Goal: Download file/media

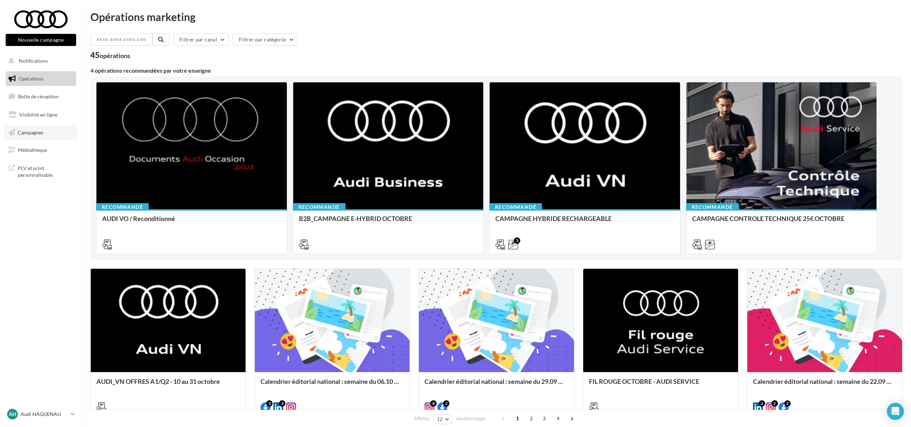
click at [31, 136] on link "Campagnes" at bounding box center [40, 132] width 73 height 15
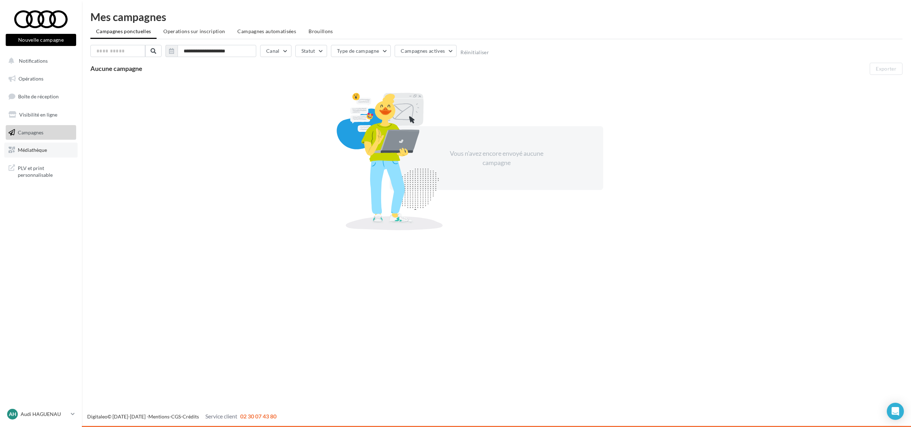
click at [44, 143] on link "Médiathèque" at bounding box center [40, 149] width 73 height 15
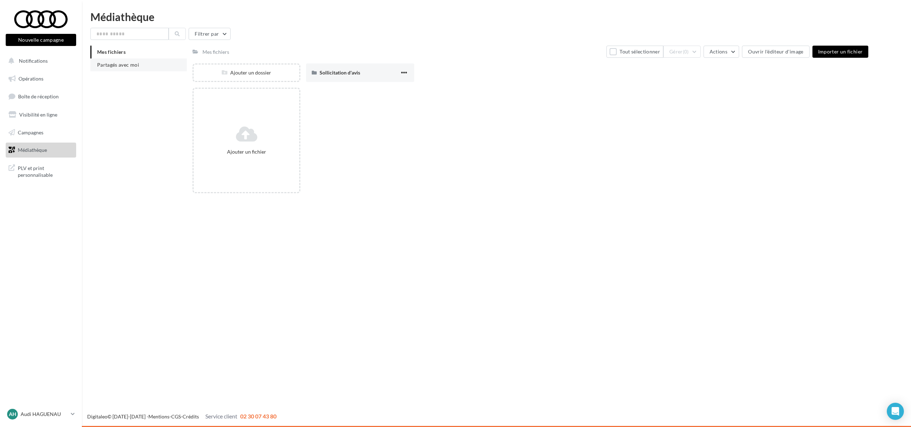
click at [135, 66] on span "Partagés avec moi" at bounding box center [118, 65] width 42 height 6
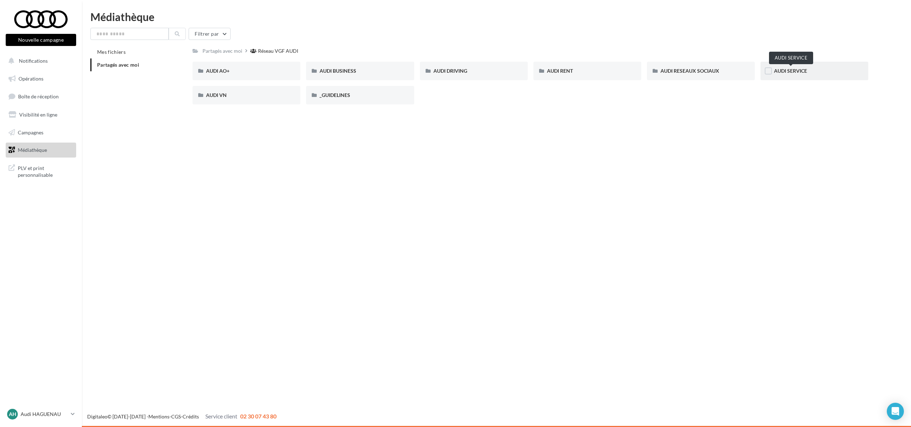
click at [783, 73] on span "AUDI SERVICE" at bounding box center [790, 71] width 33 height 6
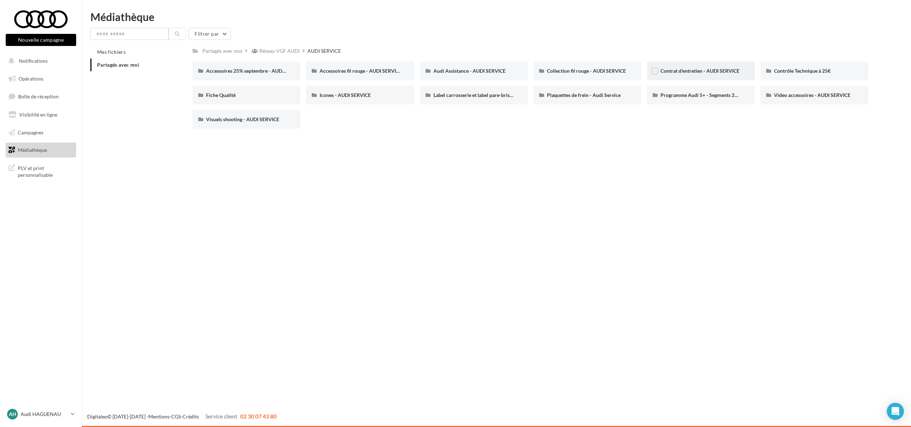
click at [711, 72] on span "Contrat d'entretien - AUDI SERVICE" at bounding box center [700, 71] width 79 height 6
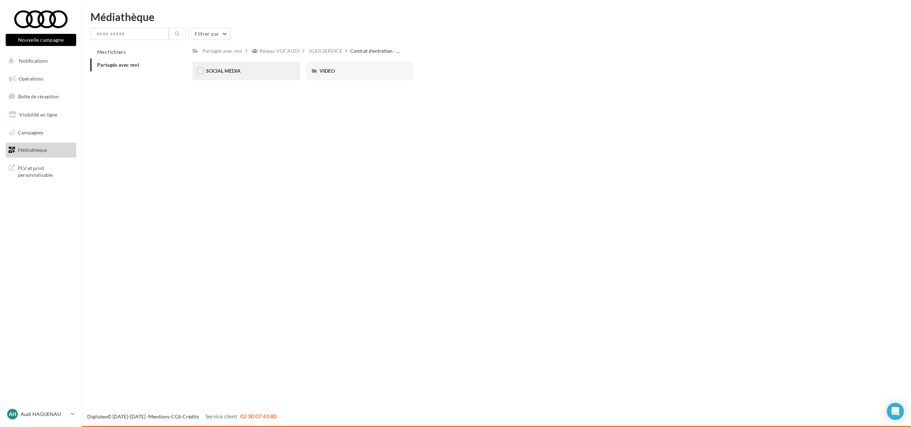
click at [267, 76] on div "SOCIAL MEDIA" at bounding box center [247, 71] width 108 height 19
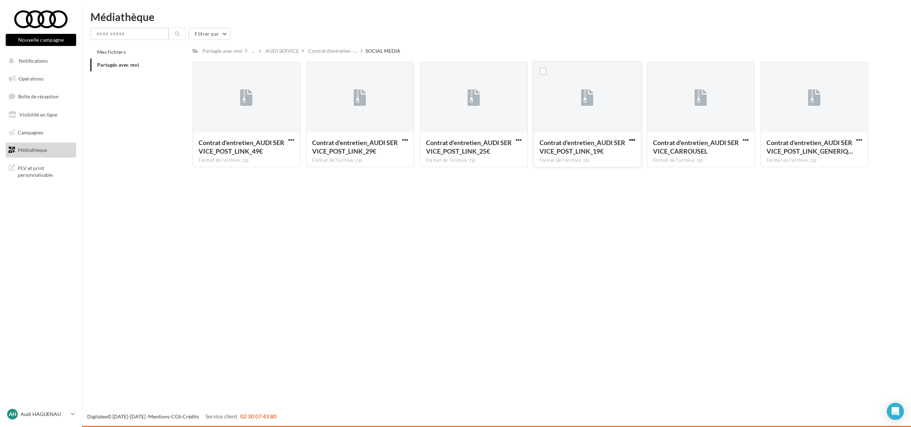
click at [632, 138] on span "button" at bounding box center [632, 140] width 6 height 6
click at [613, 157] on button "Télécharger" at bounding box center [601, 154] width 71 height 19
click at [748, 139] on span "button" at bounding box center [746, 140] width 6 height 6
click at [723, 157] on button "Télécharger" at bounding box center [714, 154] width 71 height 19
click at [319, 51] on span "Contrat d'entretien - ..." at bounding box center [332, 50] width 49 height 7
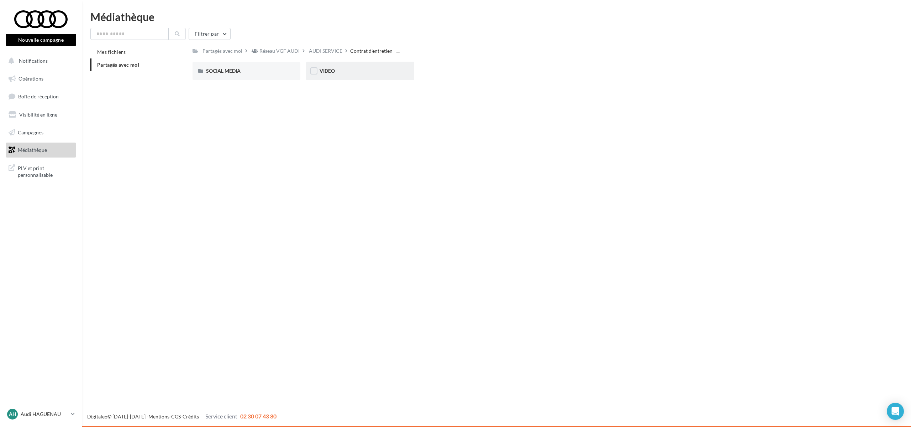
click at [369, 68] on div "VIDEO" at bounding box center [360, 70] width 81 height 7
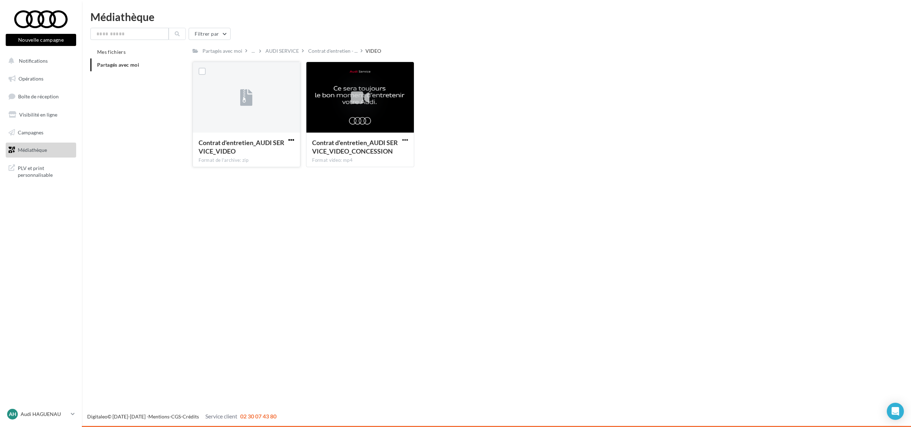
click at [294, 141] on span "button" at bounding box center [291, 140] width 6 height 6
click at [278, 156] on button "Télécharger" at bounding box center [260, 154] width 71 height 19
drag, startPoint x: 569, startPoint y: 209, endPoint x: 413, endPoint y: 124, distance: 177.6
click at [569, 209] on div "Nouvelle campagne Nouvelle campagne Notifications Opérations Boîte de réception…" at bounding box center [455, 213] width 911 height 427
click at [320, 51] on span "Contrat d'entretien - ..." at bounding box center [332, 50] width 49 height 7
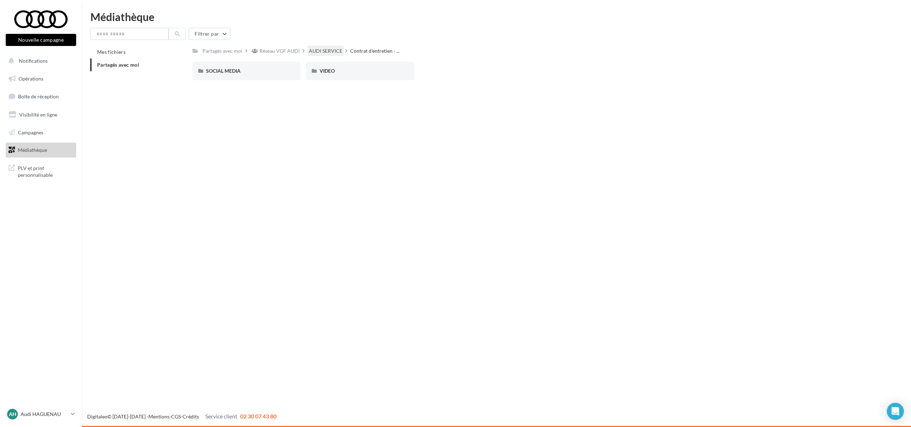
click at [338, 52] on div "AUDI SERVICE" at bounding box center [325, 50] width 33 height 7
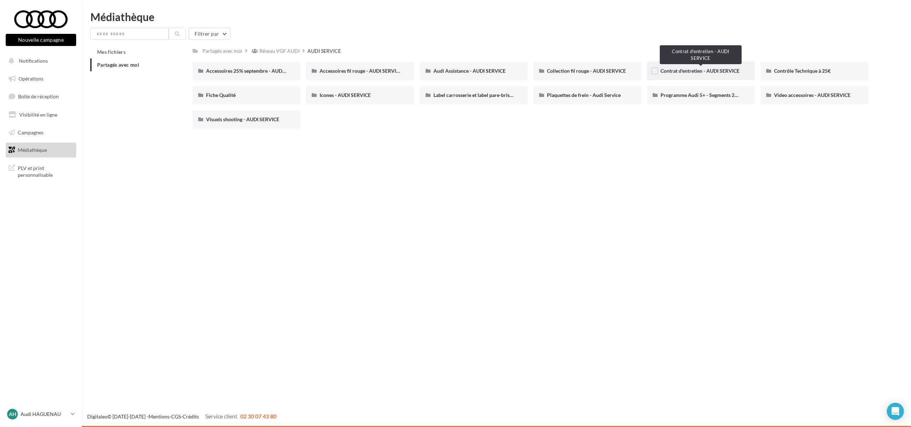
click at [712, 69] on span "Contrat d'entretien - AUDI SERVICE" at bounding box center [700, 71] width 79 height 6
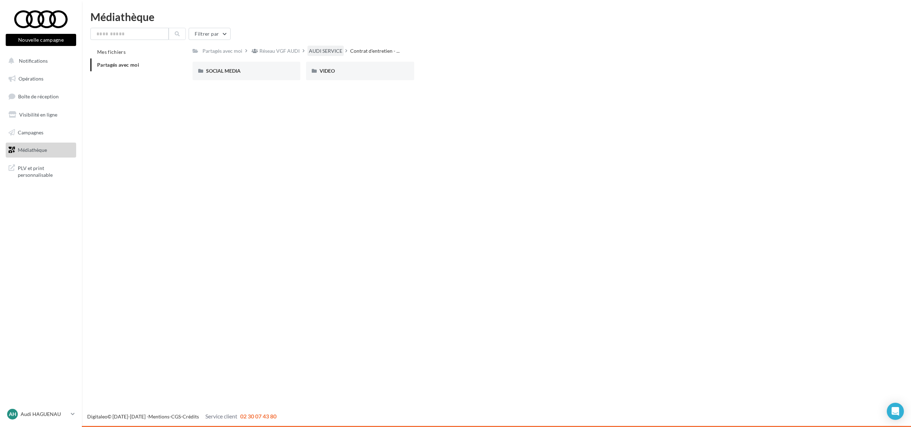
click at [315, 53] on div "AUDI SERVICE" at bounding box center [325, 50] width 33 height 7
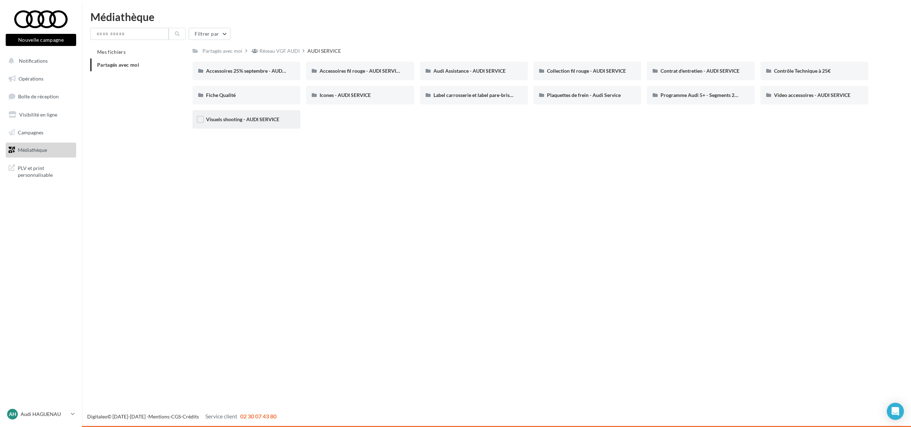
click at [279, 122] on div "Visuels shooting - AUDI SERVICE" at bounding box center [246, 119] width 81 height 7
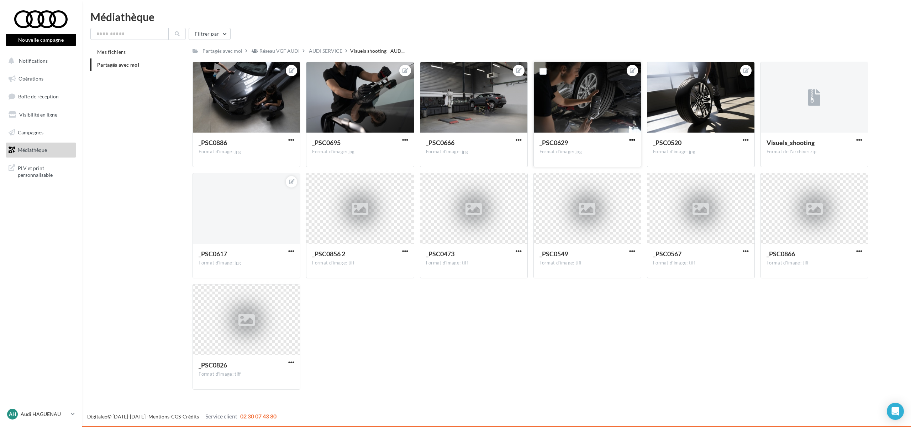
click at [633, 141] on span "button" at bounding box center [632, 140] width 6 height 6
click at [268, 228] on div at bounding box center [246, 208] width 107 height 71
drag, startPoint x: 293, startPoint y: 248, endPoint x: 294, endPoint y: 253, distance: 5.4
click at [293, 248] on span "button" at bounding box center [291, 251] width 6 height 6
click at [277, 285] on button "Télécharger" at bounding box center [258, 283] width 75 height 19
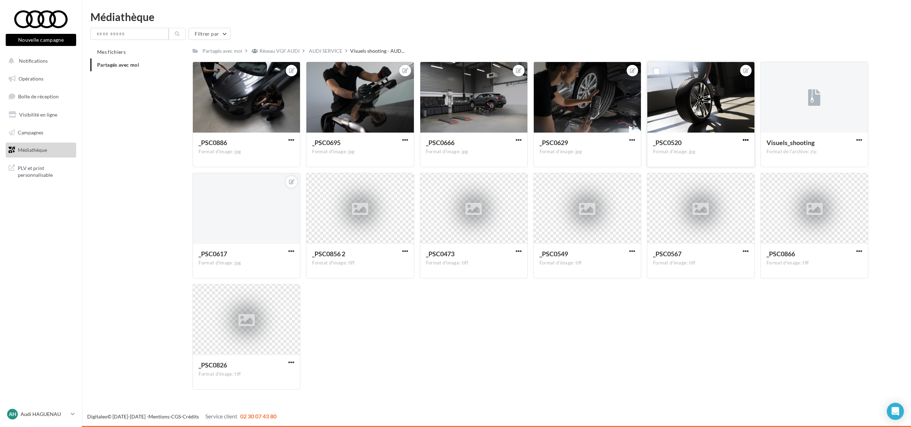
click at [745, 141] on span "button" at bounding box center [746, 140] width 6 height 6
click at [607, 32] on div "Filtrer par" at bounding box center [496, 34] width 812 height 12
click at [635, 140] on span "button" at bounding box center [632, 140] width 6 height 6
click at [616, 176] on button "Télécharger" at bounding box center [599, 172] width 75 height 19
